Goal: Complete application form

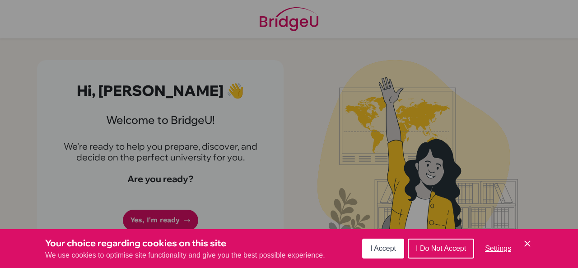
click at [382, 250] on span "I Accept" at bounding box center [383, 248] width 26 height 8
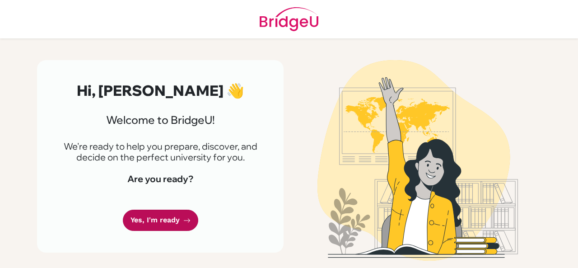
click at [175, 218] on link "Yes, I'm ready" at bounding box center [160, 220] width 75 height 21
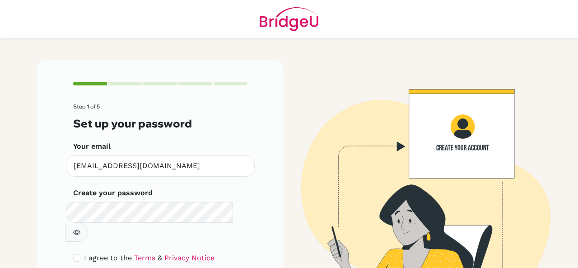
click at [88, 223] on button "button" at bounding box center [77, 232] width 23 height 19
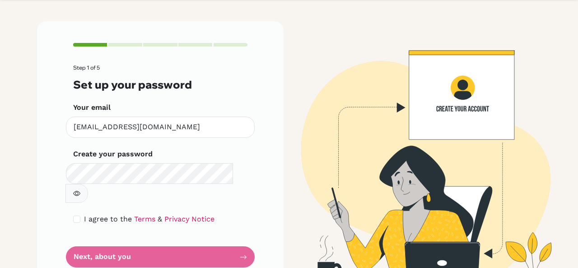
scroll to position [41, 0]
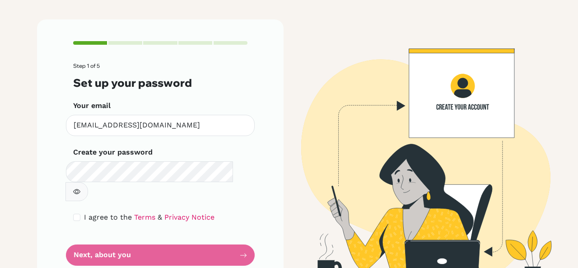
click at [206, 242] on form "Step 1 of 5 Set up your password Your email 4147@masdubai.ae Invalid email Crea…" at bounding box center [160, 164] width 174 height 203
click at [80, 188] on icon "button" at bounding box center [76, 191] width 7 height 7
click at [146, 240] on form "Step 1 of 5 Set up your password Your email 4147@masdubai.ae Invalid email Crea…" at bounding box center [160, 164] width 174 height 203
click at [73, 214] on input "checkbox" at bounding box center [76, 217] width 7 height 7
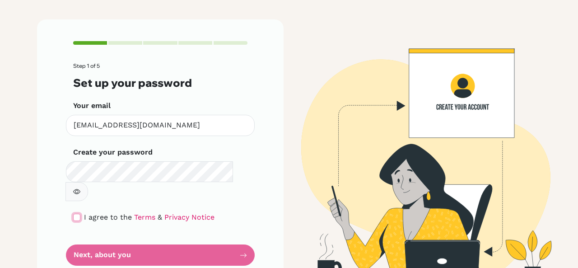
checkbox input "true"
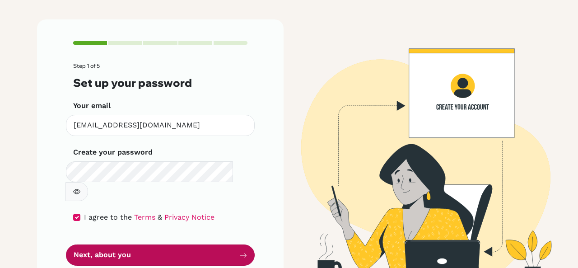
click at [89, 244] on button "Next, about you" at bounding box center [160, 254] width 189 height 21
